Goal: Book appointment/travel/reservation

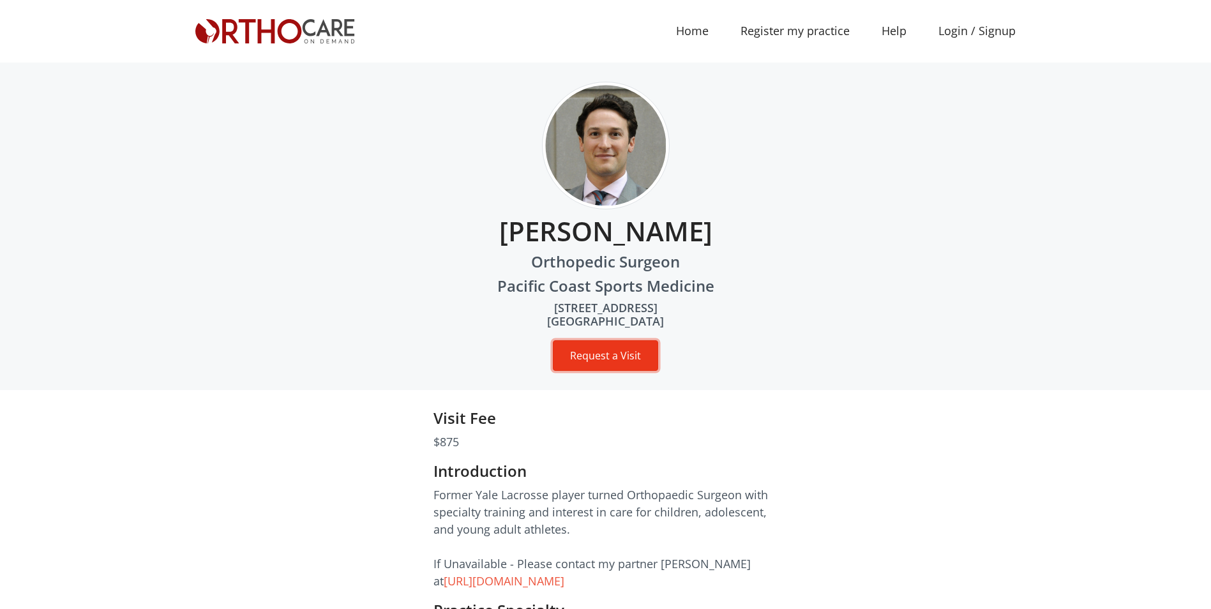
click at [607, 355] on button "Request a Visit" at bounding box center [605, 355] width 105 height 31
